Goal: Check status: Check status

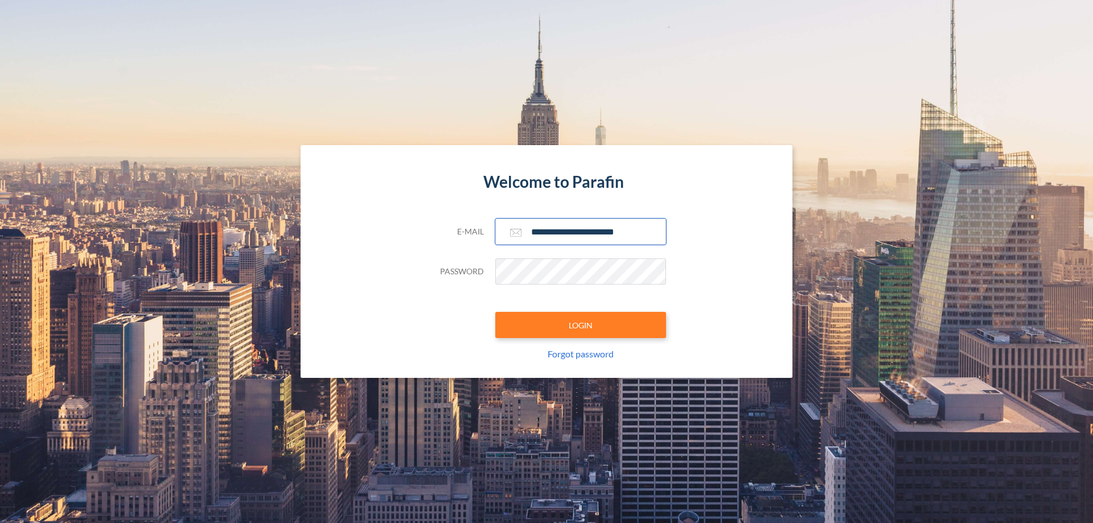
type input "**********"
click at [581, 325] on button "LOGIN" at bounding box center [580, 325] width 171 height 26
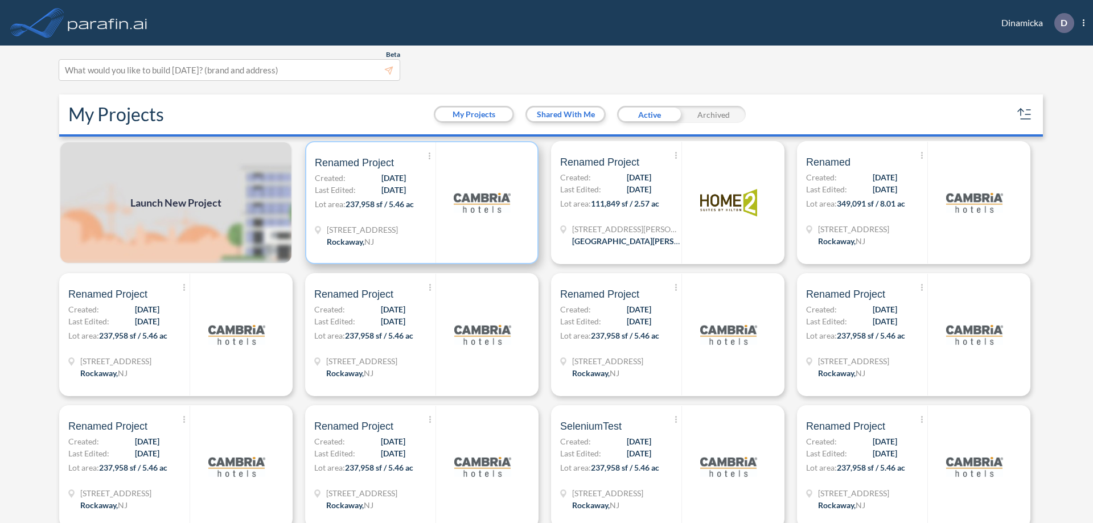
scroll to position [3, 0]
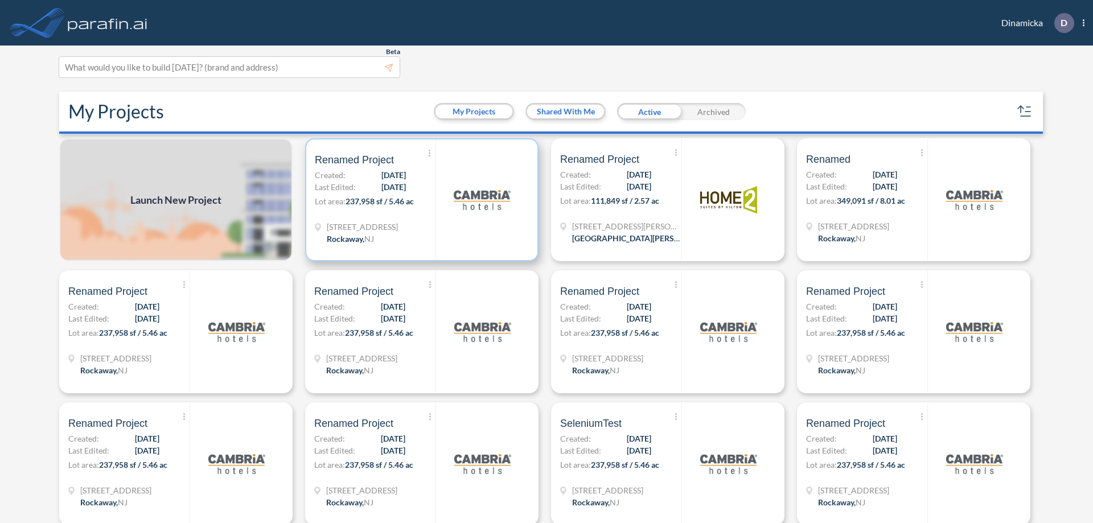
click at [420, 200] on p "Lot area: 237,958 sf / 5.46 ac" at bounding box center [375, 203] width 121 height 17
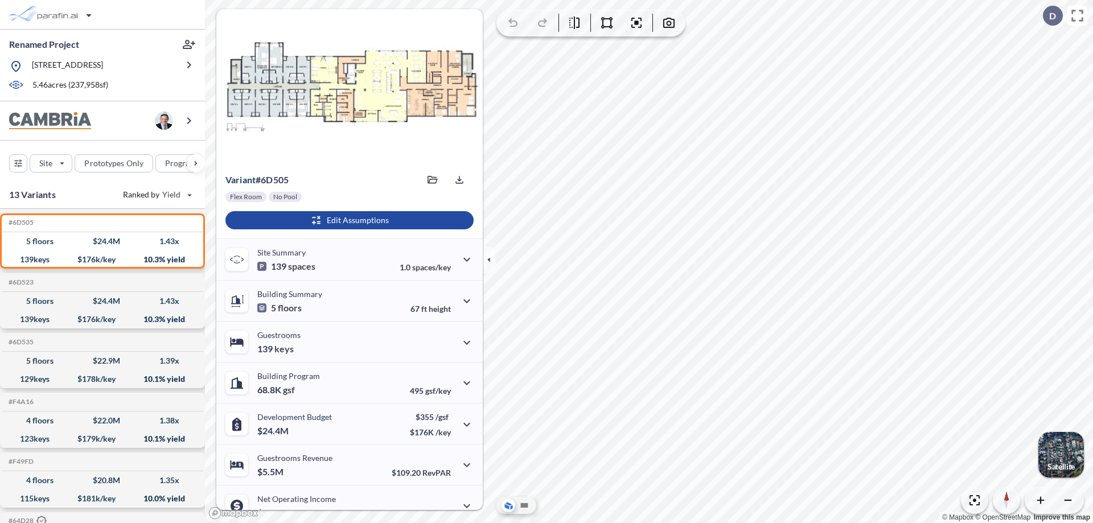
scroll to position [58, 0]
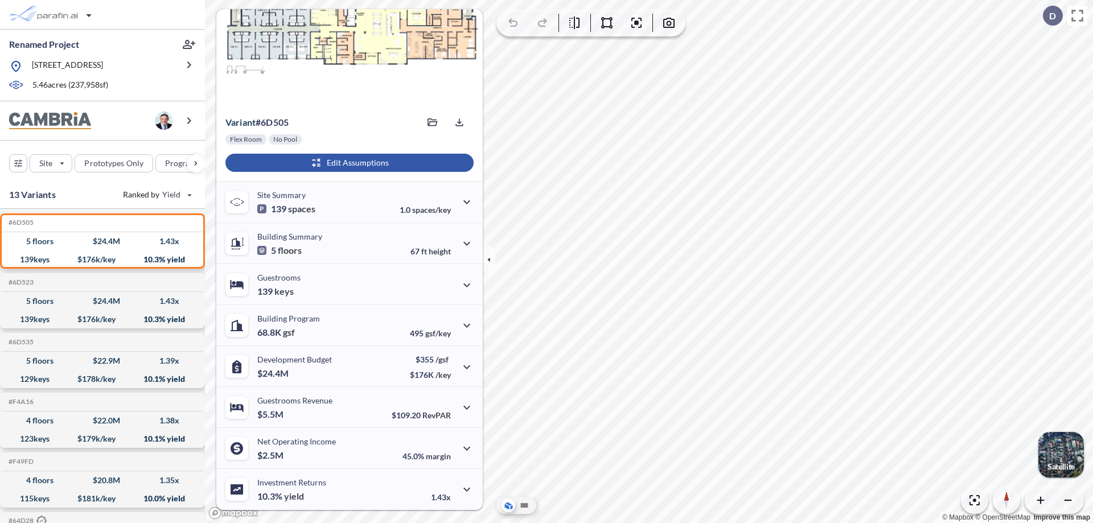
click at [348, 163] on div "button" at bounding box center [349, 163] width 248 height 18
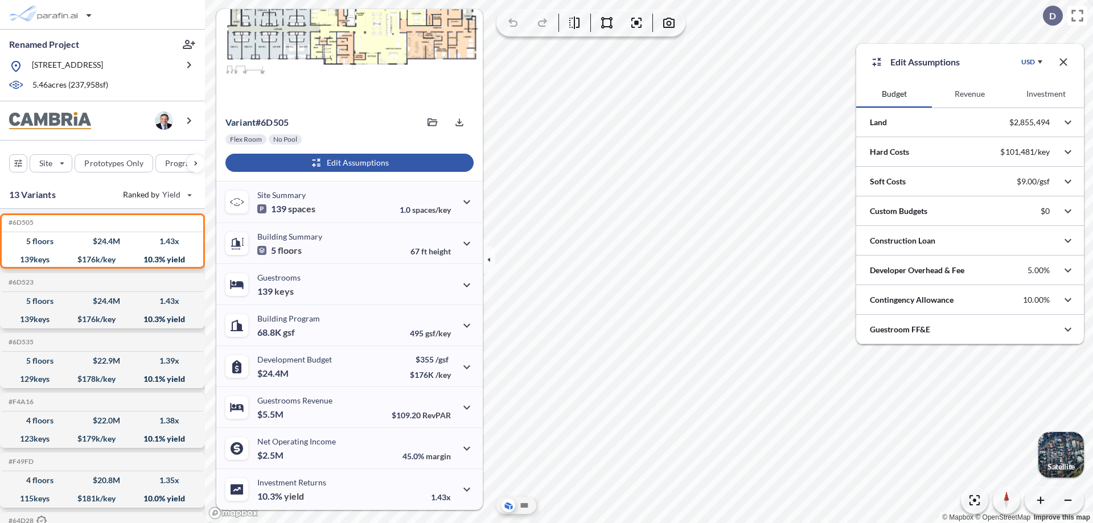
click at [970, 94] on button "Revenue" at bounding box center [970, 93] width 76 height 27
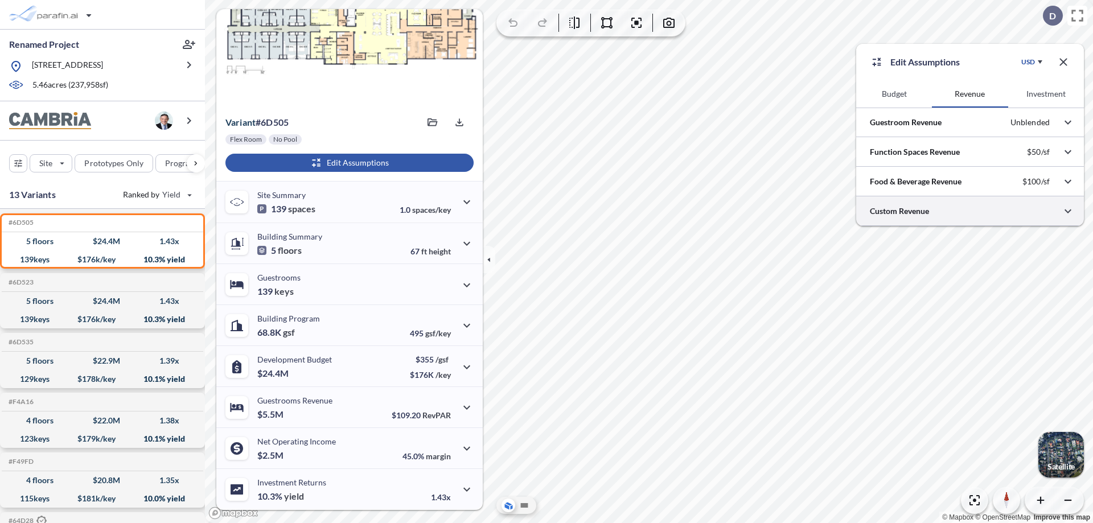
click at [970, 211] on div at bounding box center [970, 210] width 228 height 29
